Goal: Task Accomplishment & Management: Complete application form

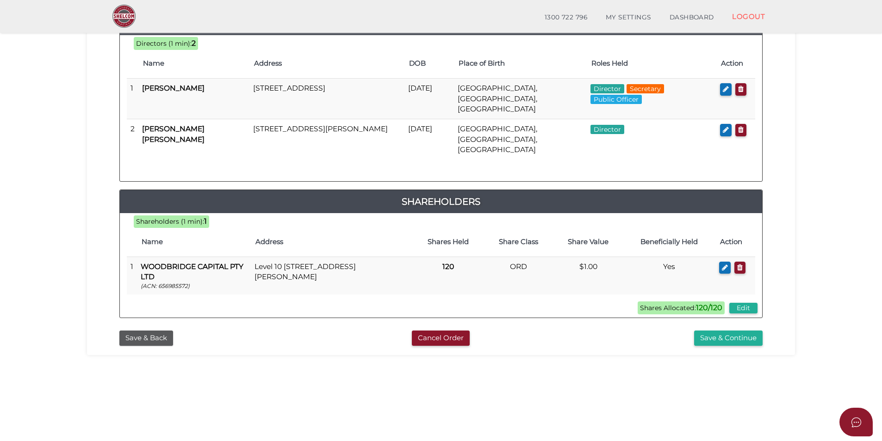
scroll to position [101, 0]
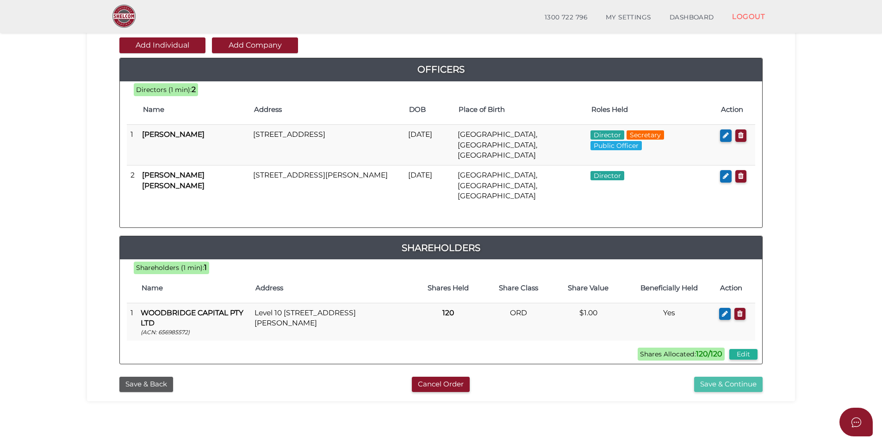
click at [741, 377] on button "Save & Continue" at bounding box center [728, 384] width 68 height 15
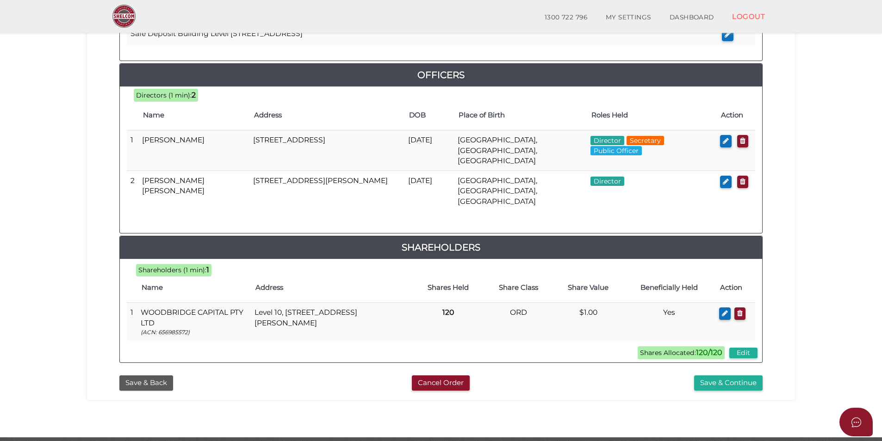
scroll to position [416, 0]
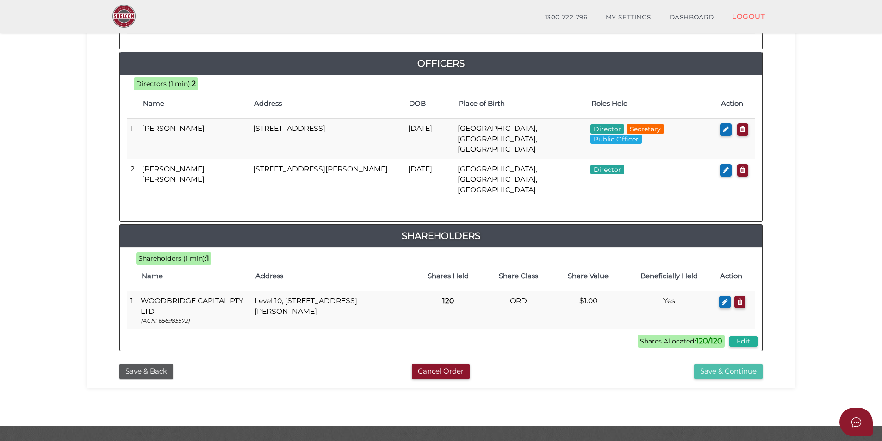
click at [742, 364] on button "Save & Continue" at bounding box center [728, 371] width 68 height 15
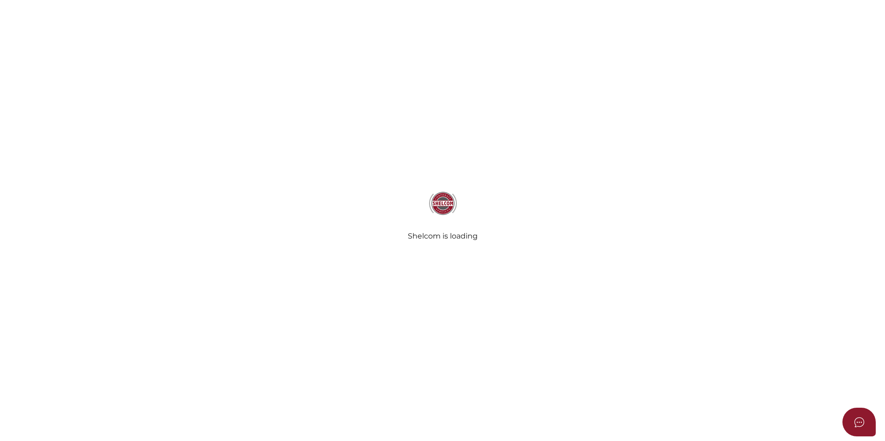
select select "Comb Binding"
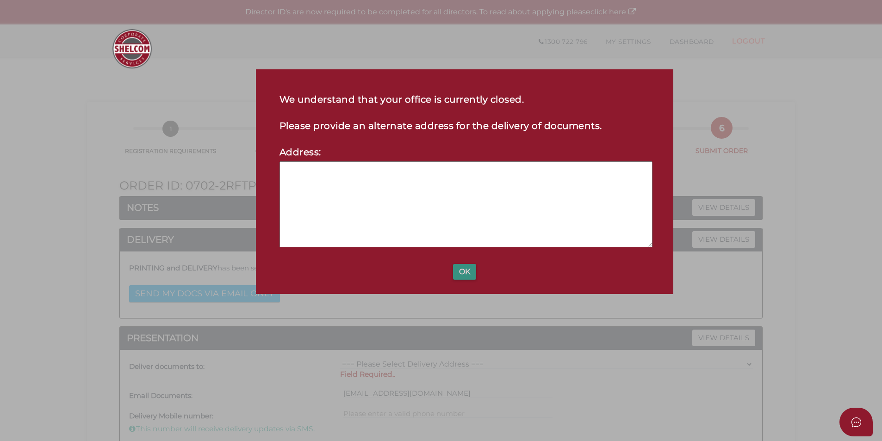
click at [460, 274] on button "OK" at bounding box center [464, 272] width 23 height 16
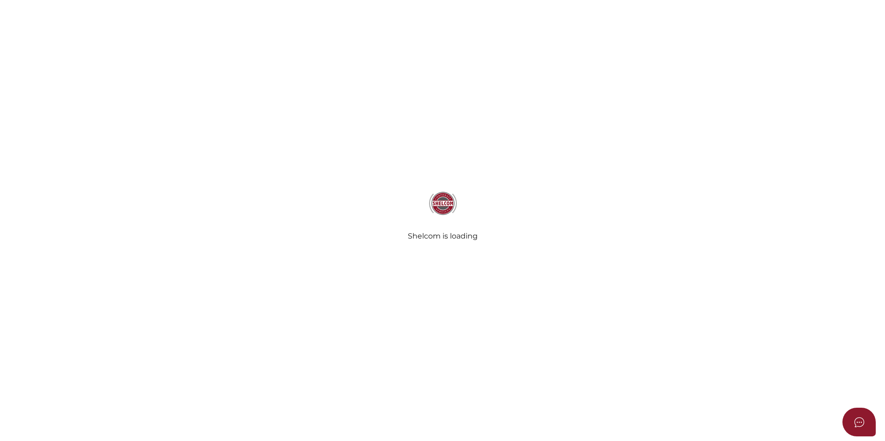
select select "Comb Binding"
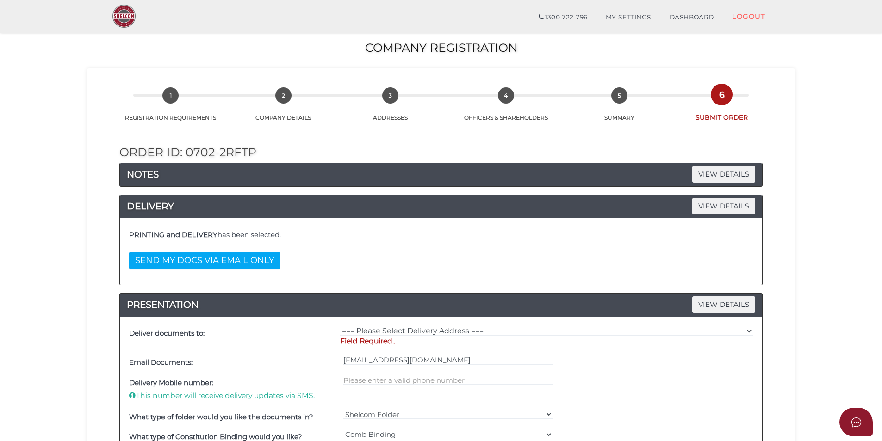
scroll to position [93, 0]
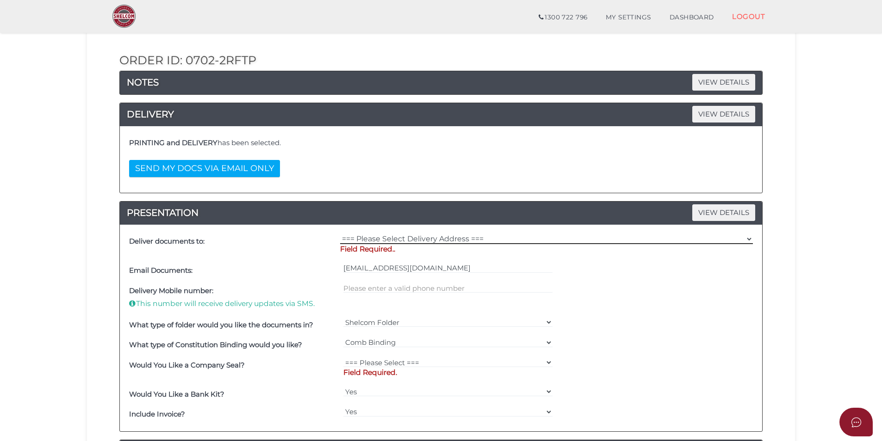
click at [388, 238] on select "=== Please Select Delivery Address === (User Address - Taylor Prentice) Level 1…" at bounding box center [546, 239] width 413 height 10
select select "0"
click at [340, 234] on select "=== Please Select Delivery Address === (User Address - Taylor Prentice) Level 1…" at bounding box center [546, 239] width 413 height 10
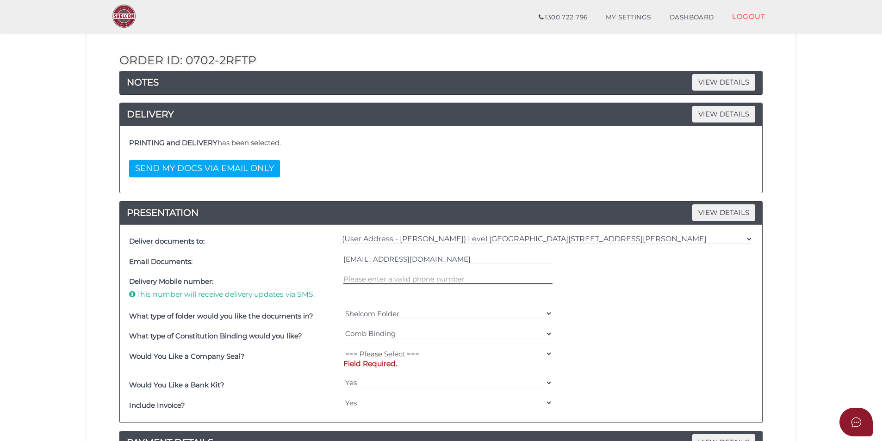
click at [375, 274] on input "text" at bounding box center [448, 279] width 210 height 10
click at [391, 313] on select "Shelcom Folder === Please Select === Shelcom Folder Client Supplied Folder No F…" at bounding box center [448, 314] width 210 height 10
click at [419, 290] on div at bounding box center [448, 289] width 214 height 34
click at [397, 356] on select "=== Please Select === Fold Seal $50 No Seal" at bounding box center [448, 354] width 210 height 10
select select "0"
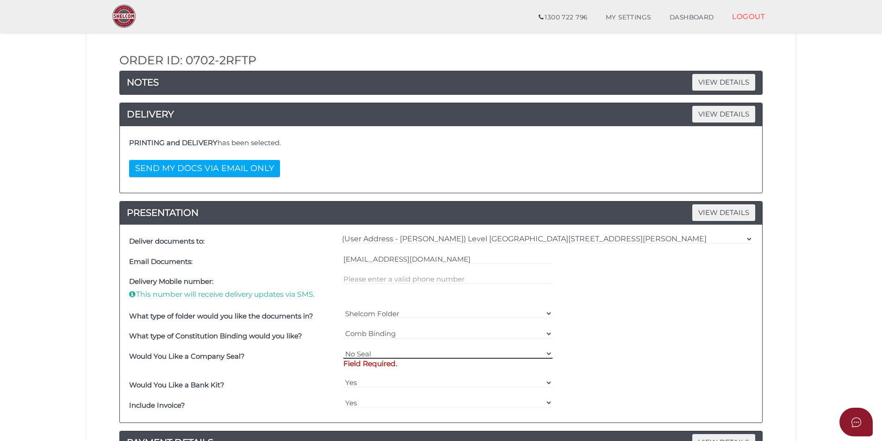
click at [343, 349] on select "=== Please Select === Fold Seal $50 No Seal" at bounding box center [448, 354] width 210 height 10
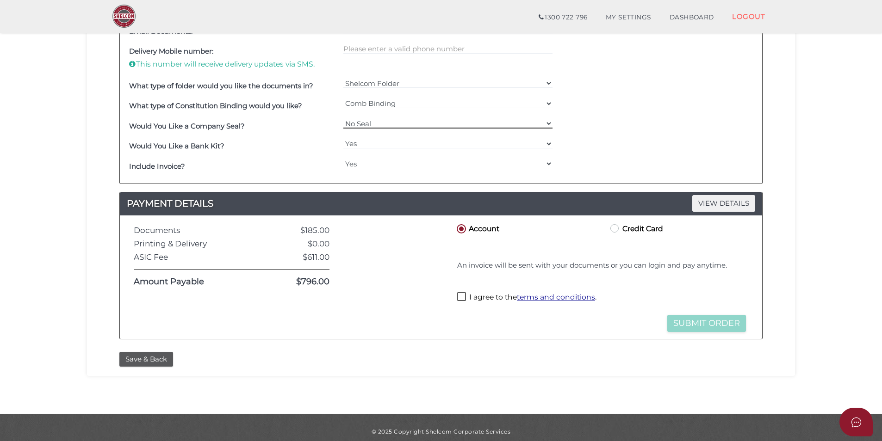
scroll to position [324, 0]
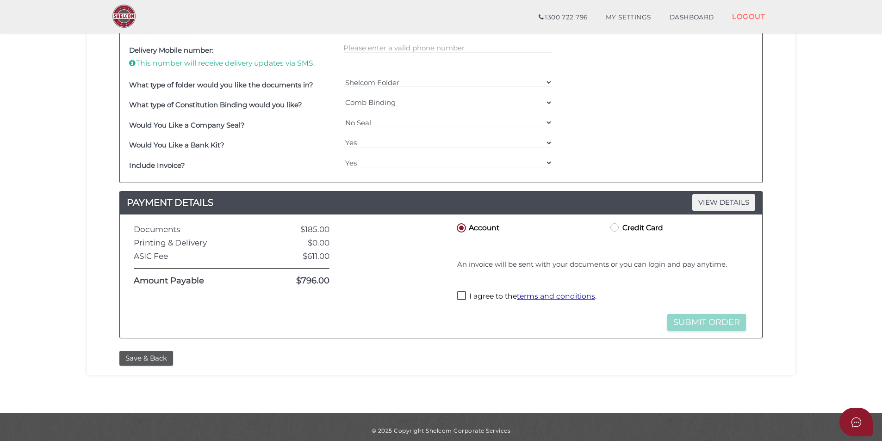
click at [473, 296] on label "I agree to the terms and conditions ." at bounding box center [526, 297] width 139 height 12
checkbox input "true"
click at [705, 322] on button "Submit Order" at bounding box center [706, 322] width 79 height 17
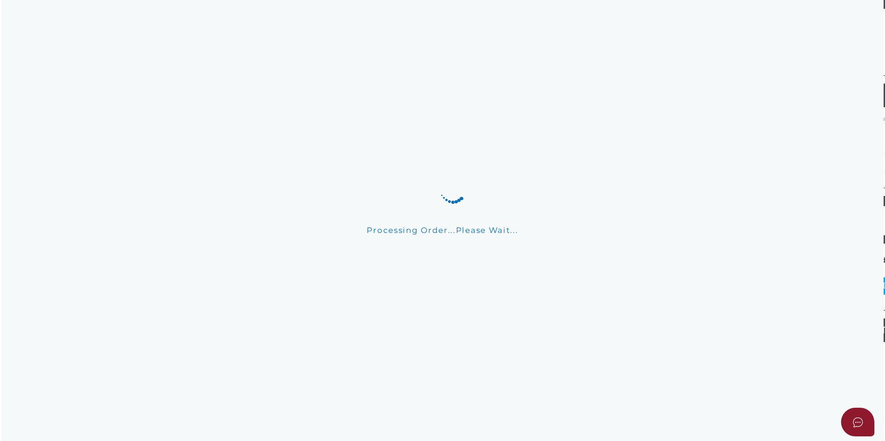
scroll to position [0, 0]
